Goal: Task Accomplishment & Management: Use online tool/utility

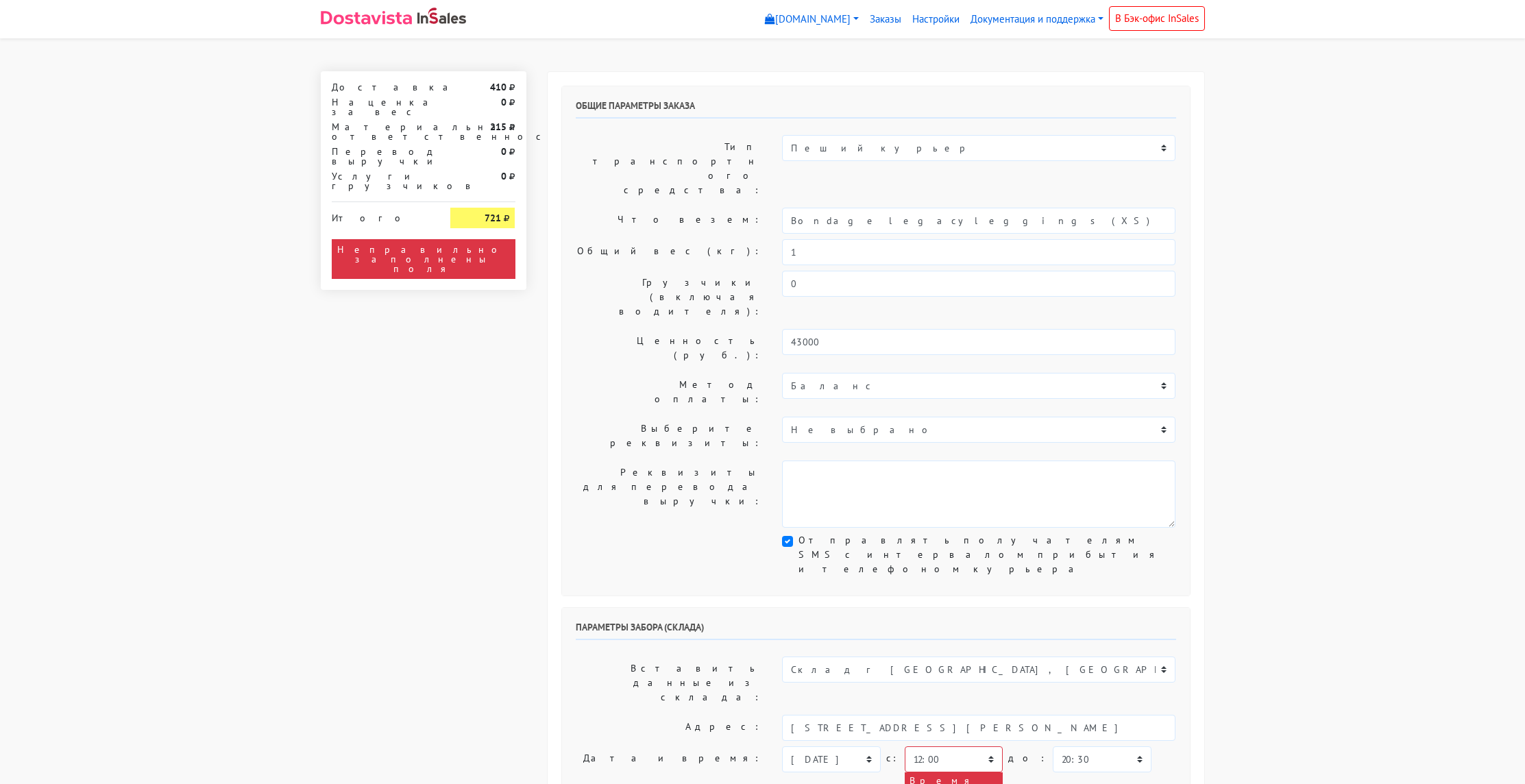
select select "12:00"
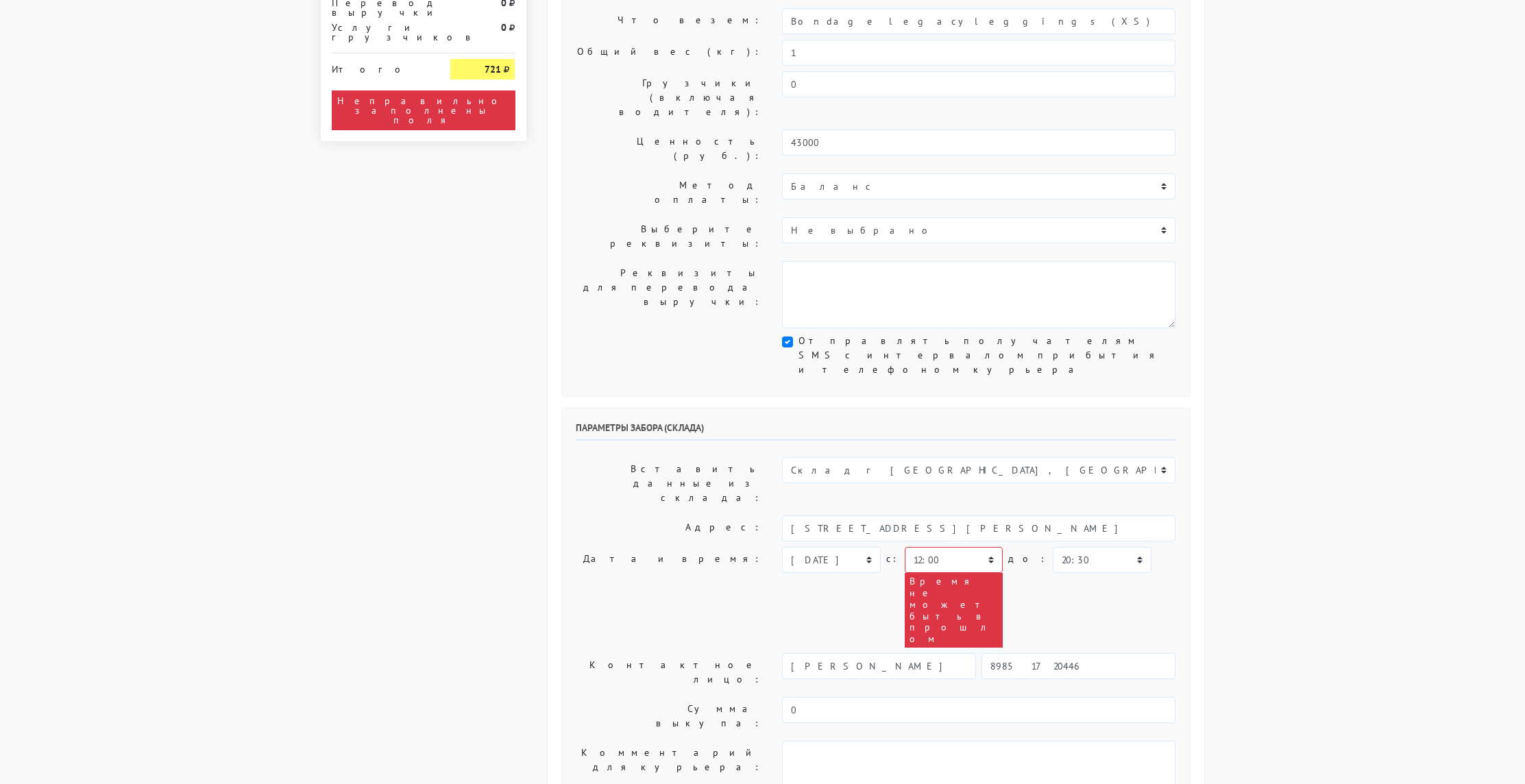
scroll to position [202, 0]
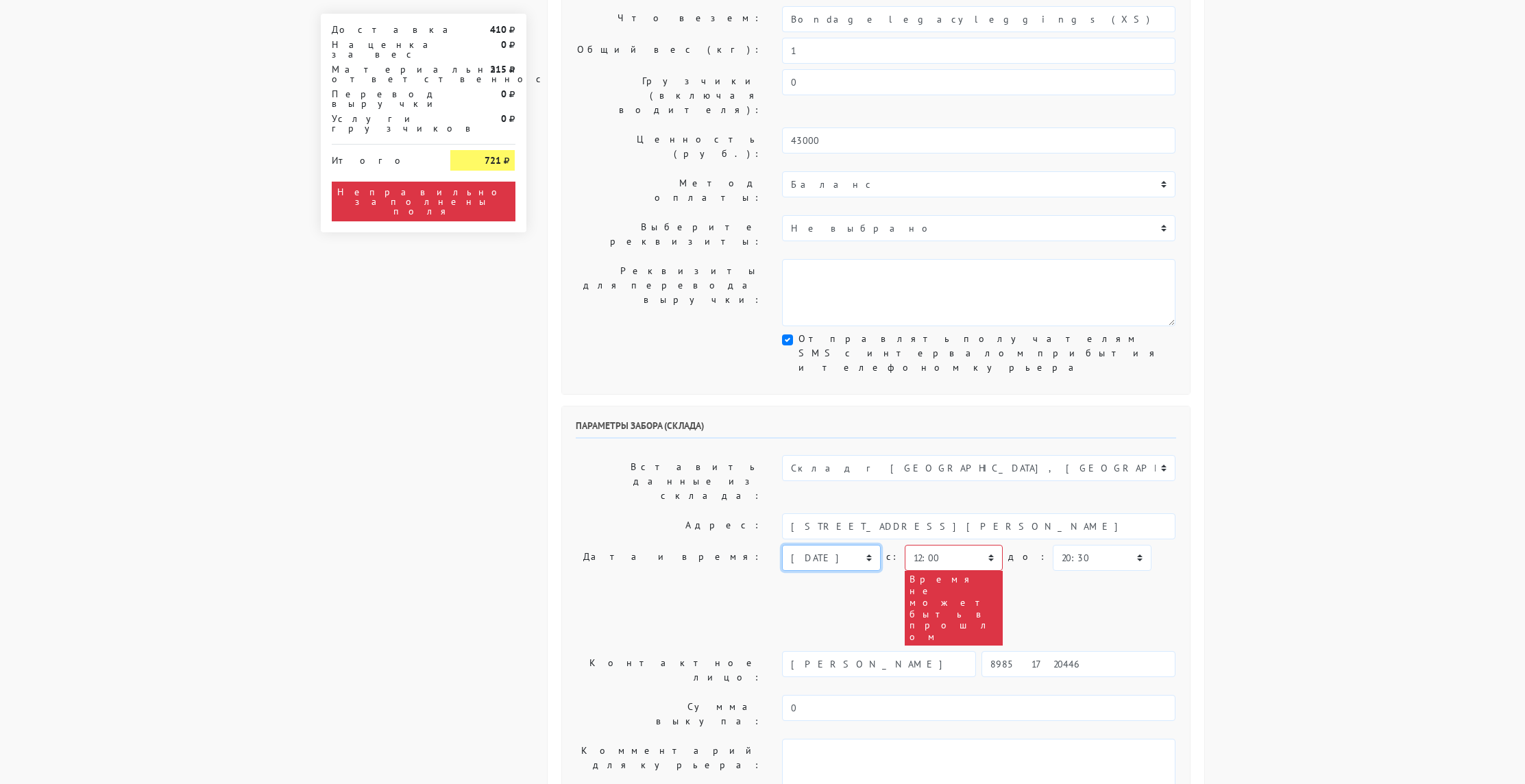
click at [868, 545] on select "[DATE] [DATE] [DATE] [DATE] [DATE] [DATE] [DATE] [DATE] [DATE]" at bounding box center [831, 558] width 98 height 26
select select "[DATE]"
click at [782, 545] on select "[DATE] [DATE] [DATE] [DATE] [DATE] [DATE] [DATE] [DATE] [DATE]" at bounding box center [831, 558] width 98 height 26
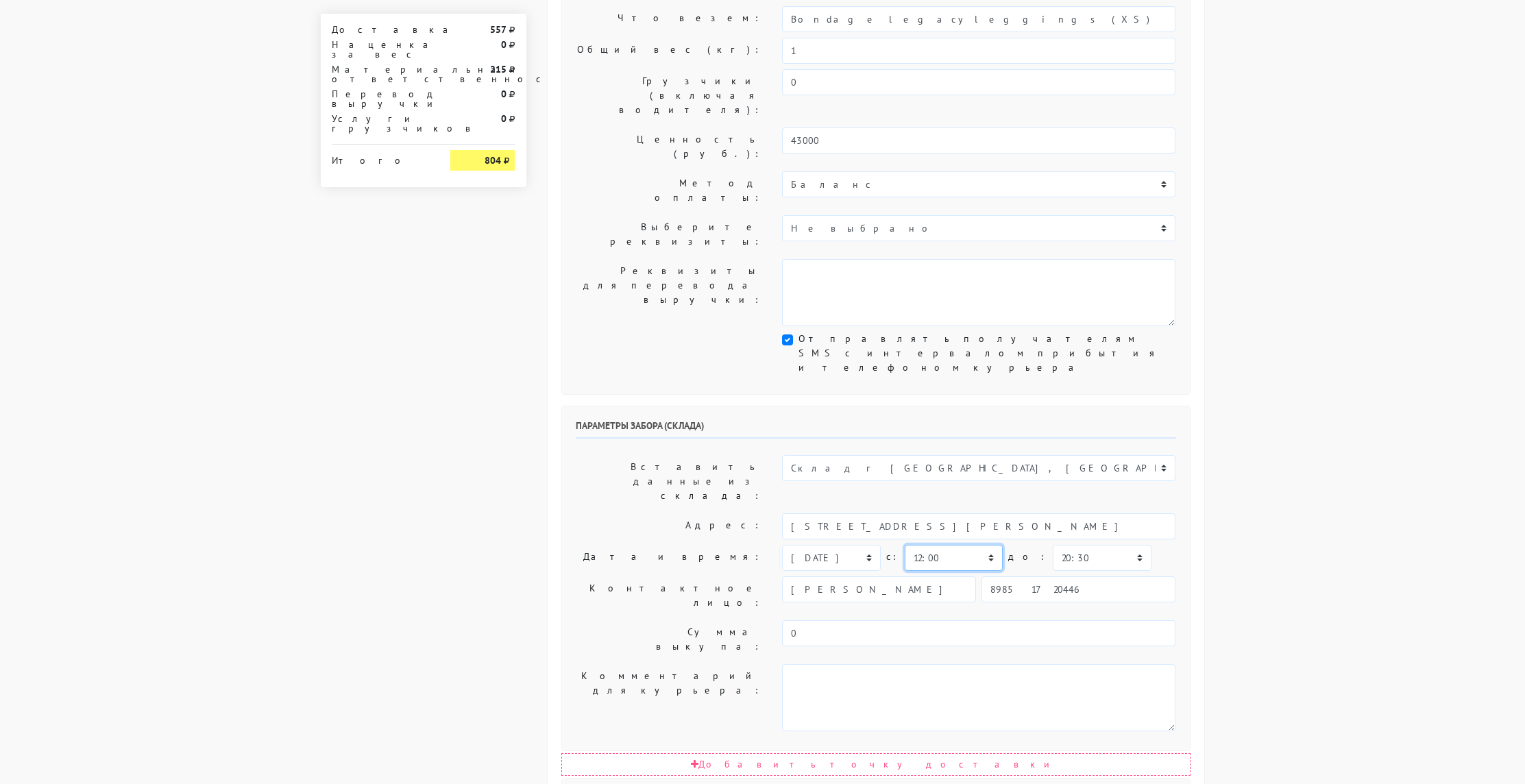
click at [988, 545] on select "00:00 00:30 01:00 01:30 02:00 02:30 03:00 03:30 04:00 04:30 05:00 05:30 06:00 0…" at bounding box center [954, 558] width 98 height 26
select select "13:00"
click at [905, 545] on select "00:00 00:30 01:00 01:30 02:00 02:30 03:00 03:30 04:00 04:30 05:00 05:30 06:00 0…" at bounding box center [954, 558] width 98 height 26
click at [1105, 545] on select "00:00 00:30 01:00 01:30 02:00 02:30 03:00 03:30 04:00 04:30 05:00 05:30 06:00 0…" at bounding box center [1102, 558] width 98 height 26
click at [1105, 545] on select "00:00 00:30 01:00 01:30 02:00 02:30 03:00 03:30 04:00 04:30 05:00 05:30 06:00 0…" at bounding box center [1102, 558] width 98 height 26
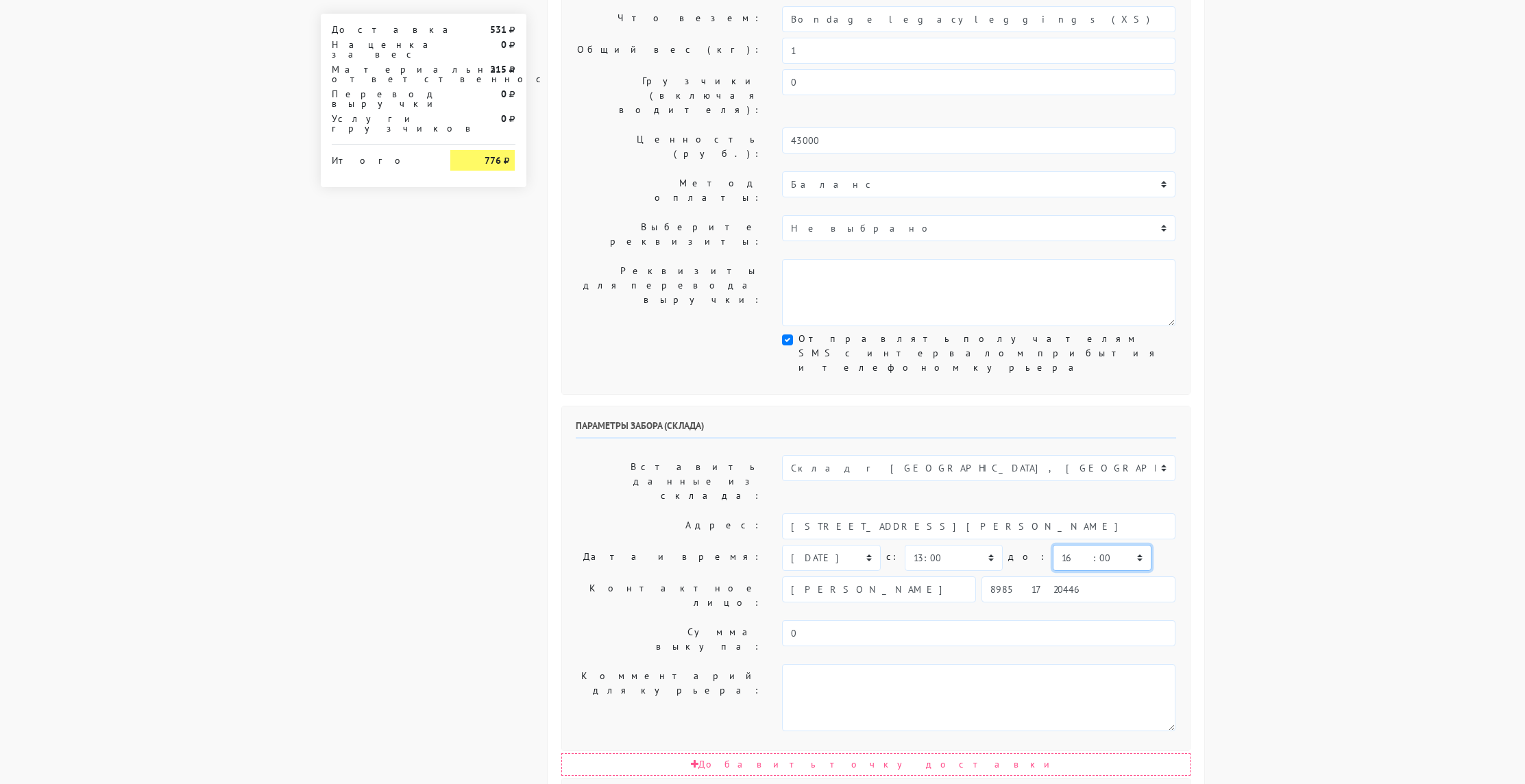
click at [1053, 545] on select "00:00 00:30 01:00 01:30 02:00 02:30 03:00 03:30 04:00 04:30 05:00 05:30 06:00 0…" at bounding box center [1102, 558] width 98 height 26
click at [1419, 420] on body "[DOMAIN_NAME] [DOMAIN_NAME] [DOMAIN_NAME] Выйти Заказы" at bounding box center [762, 565] width 1525 height 1534
click at [1109, 545] on select "00:00 00:30 01:00 01:30 02:00 02:30 03:00 03:30 04:00 04:30 05:00 05:30 06:00 0…" at bounding box center [1102, 558] width 98 height 26
select select "13:30"
click at [1053, 545] on select "00:00 00:30 01:00 01:30 02:00 02:30 03:00 03:30 04:00 04:30 05:00 05:30 06:00 0…" at bounding box center [1102, 558] width 98 height 26
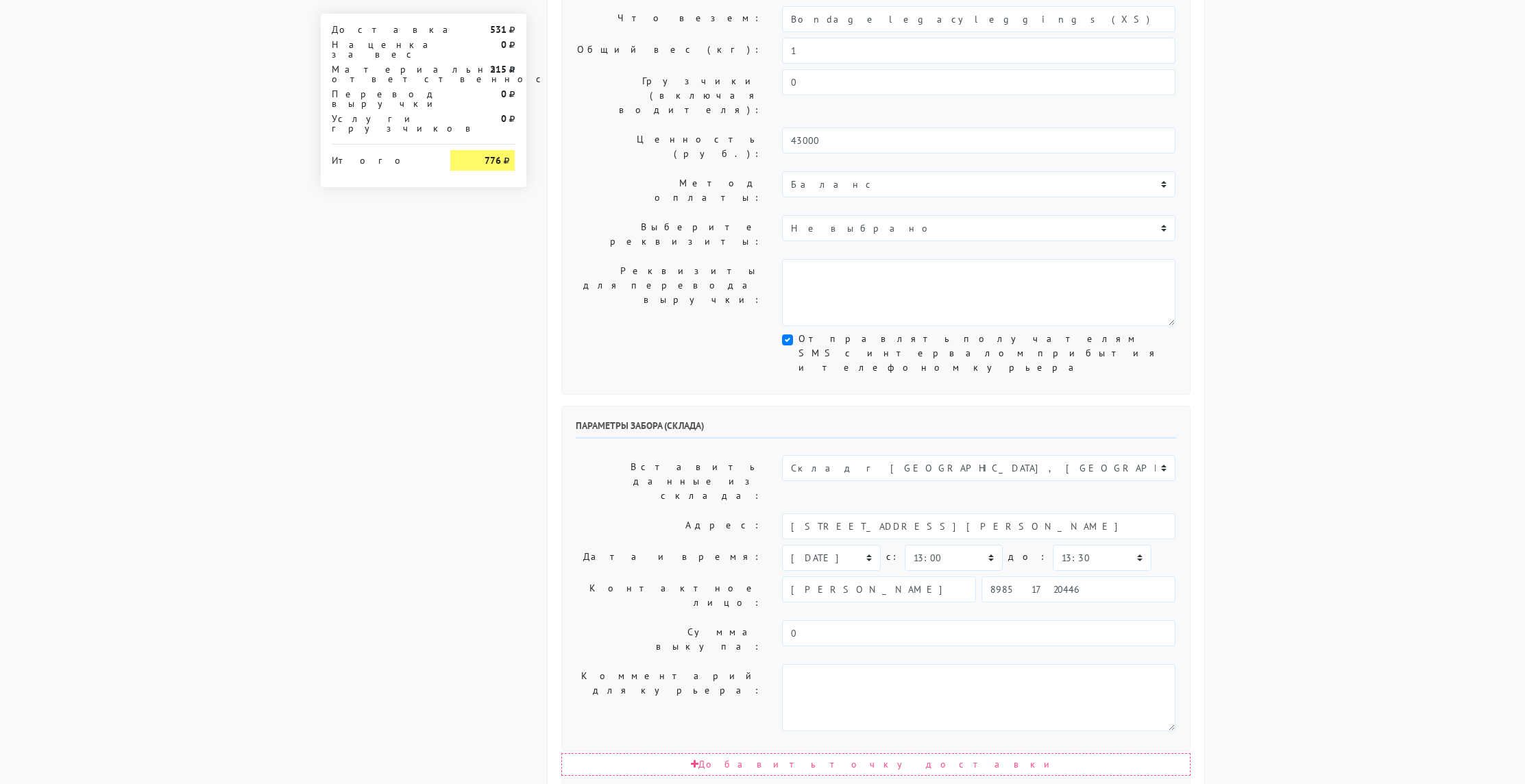
click at [1264, 501] on body "[DOMAIN_NAME] [DOMAIN_NAME] [DOMAIN_NAME] Выйти Заказы" at bounding box center [762, 565] width 1525 height 1534
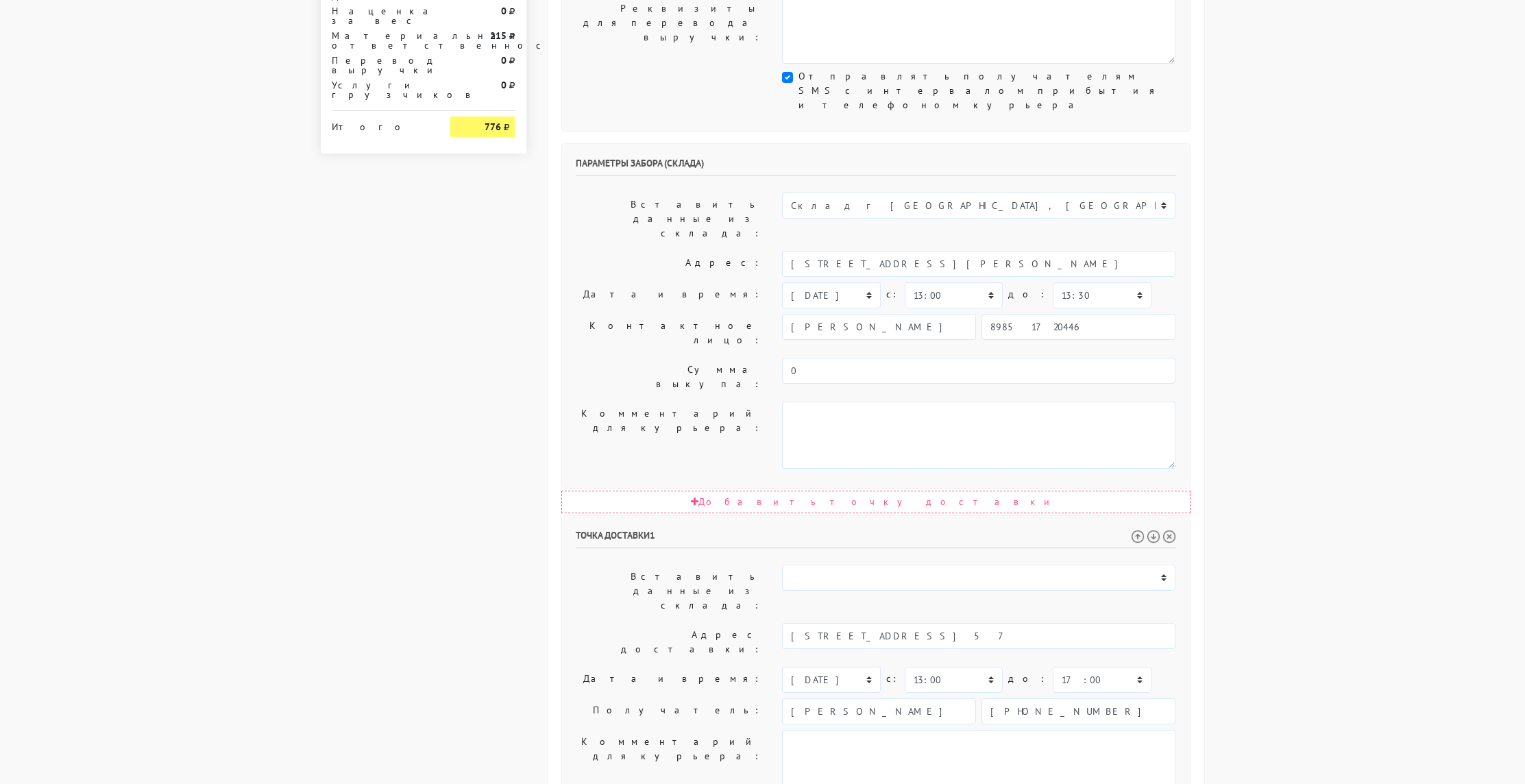
scroll to position [480, 0]
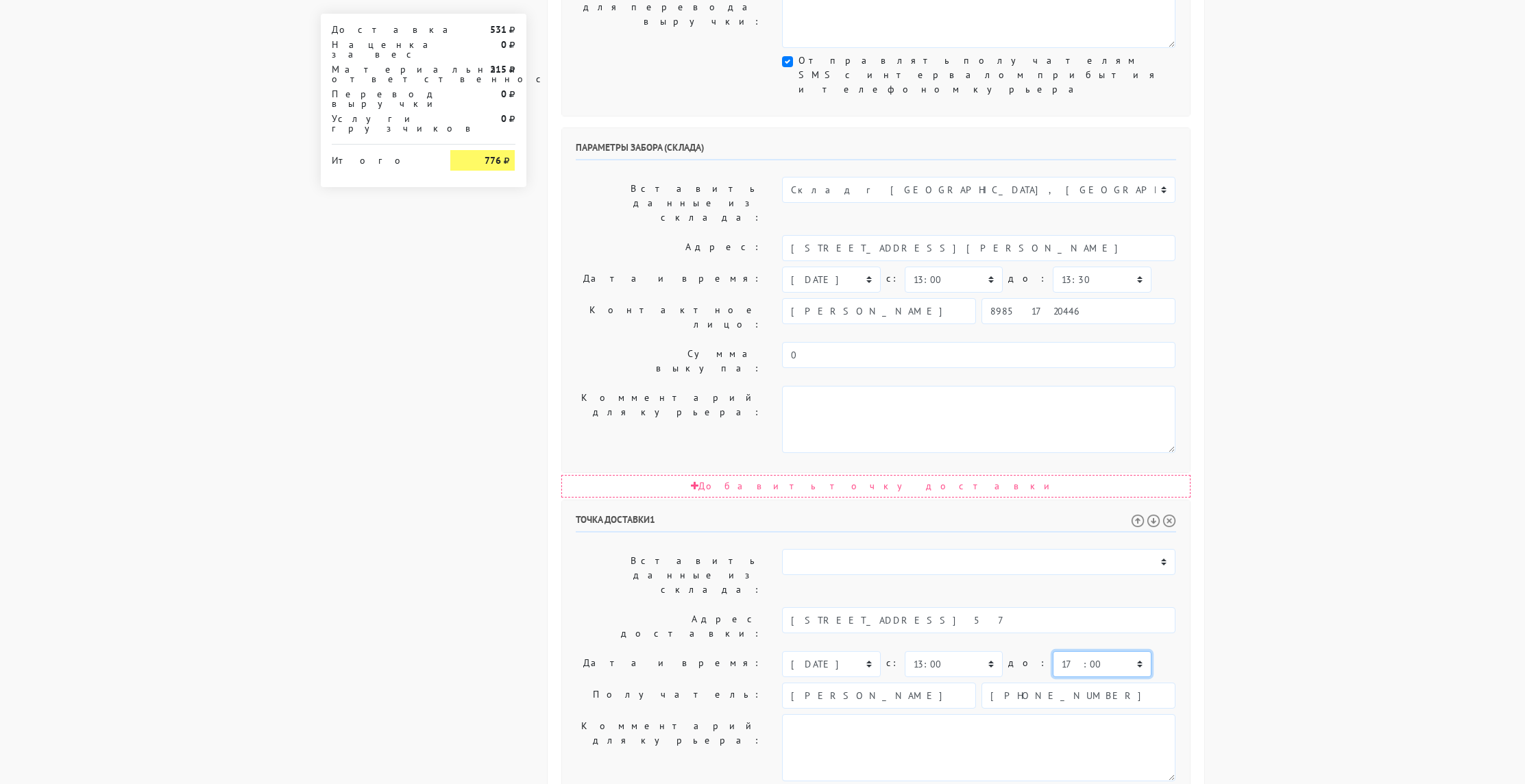
click at [1111, 651] on select "00:00 00:30 01:00 01:30 02:00 02:30 03:00 03:30 04:00 04:30 05:00 05:30 06:00 0…" at bounding box center [1102, 664] width 98 height 26
select select "16:00"
click at [1053, 651] on select "00:00 00:30 01:00 01:30 02:00 02:30 03:00 03:30 04:00 04:30 05:00 05:30 06:00 0…" at bounding box center [1102, 664] width 98 height 26
click at [1303, 439] on body "[DOMAIN_NAME] [DOMAIN_NAME] [DOMAIN_NAME] Выйти Заказы" at bounding box center [762, 287] width 1525 height 1534
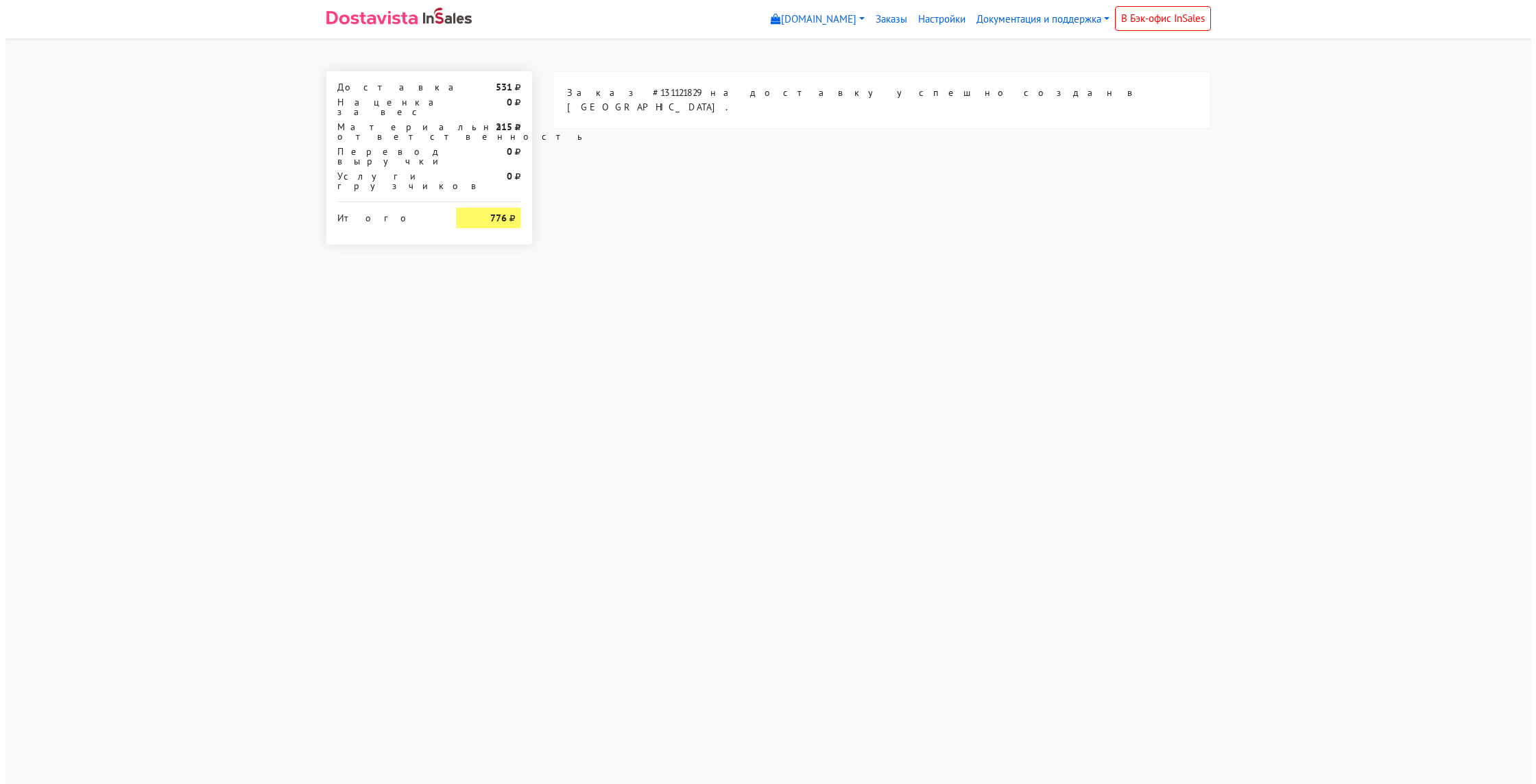
scroll to position [0, 0]
